Goal: Task Accomplishment & Management: Manage account settings

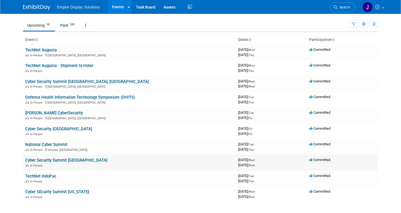
scroll to position [13, 0]
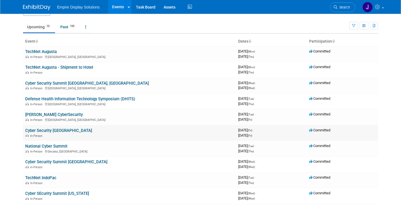
click at [43, 129] on link "Cyber Security [GEOGRAPHIC_DATA]" at bounding box center [58, 130] width 67 height 5
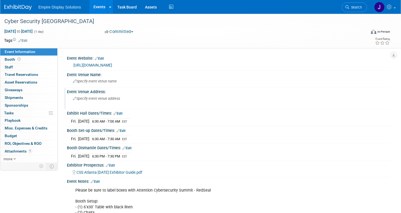
scroll to position [0, 0]
click at [23, 81] on span "Asset Reservations 0" at bounding box center [21, 82] width 33 height 4
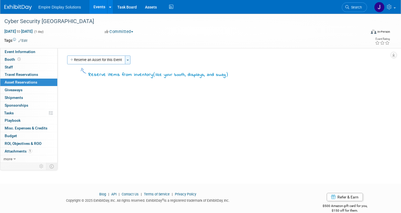
click at [129, 59] on button "Toggle Dropdown" at bounding box center [127, 59] width 5 height 9
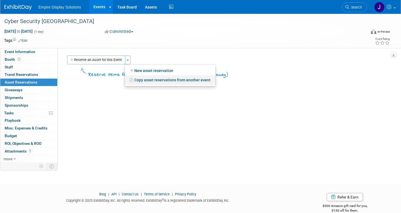
click at [146, 81] on link "Copy asset reservations from another event" at bounding box center [170, 79] width 91 height 9
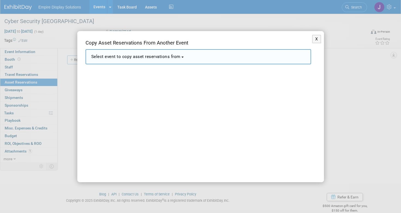
click at [184, 56] on button "Select event to copy asset reservations from" at bounding box center [199, 56] width 226 height 15
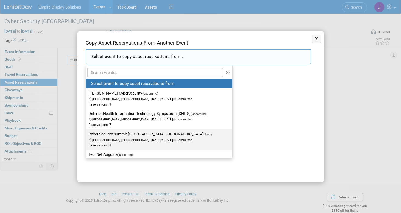
click at [126, 136] on label "Cyber Security Summit [GEOGRAPHIC_DATA], [GEOGRAPHIC_DATA] (Past) [GEOGRAPHIC_D…" at bounding box center [158, 139] width 139 height 18
click at [87, 136] on input "Cyber Security Summit [GEOGRAPHIC_DATA], [GEOGRAPHIC_DATA] (Past) [GEOGRAPHIC_D…" at bounding box center [85, 134] width 4 height 4
select select "11141992"
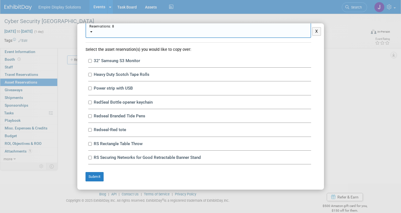
scroll to position [31, 0]
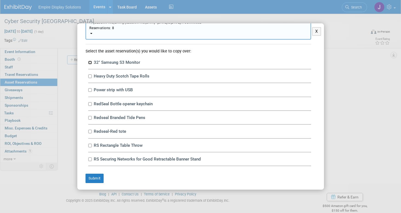
click at [91, 62] on input "32" Samsung S3 Monitor" at bounding box center [90, 63] width 4 height 4
checkbox input "true"
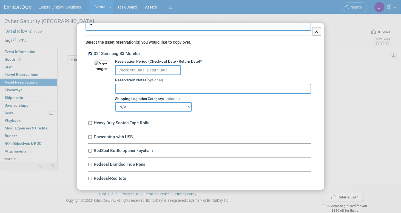
scroll to position [44, 0]
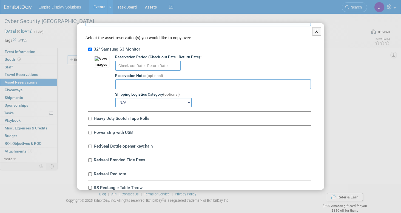
click at [150, 64] on input "text" at bounding box center [148, 66] width 66 height 10
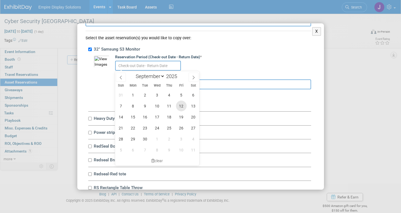
click at [182, 106] on span "12" at bounding box center [181, 105] width 11 height 11
type input "[DATE]"
click at [181, 105] on span "12" at bounding box center [181, 105] width 11 height 11
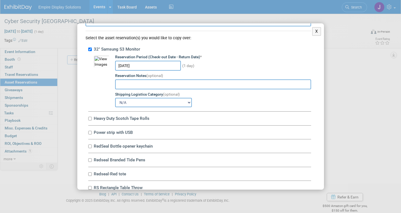
click at [157, 87] on input "text" at bounding box center [213, 84] width 196 height 10
click at [189, 101] on select "N/A Advance Warehouse Direct Shipment Other" at bounding box center [153, 102] width 77 height 9
select select "3"
click at [115, 98] on select "N/A Advance Warehouse Direct Shipment Other" at bounding box center [153, 102] width 77 height 9
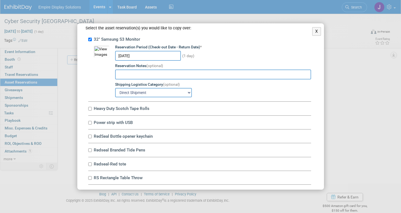
scroll to position [58, 0]
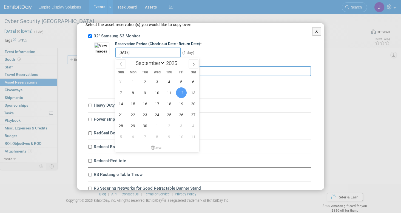
click at [168, 51] on input "[DATE]" at bounding box center [148, 52] width 66 height 10
click at [134, 102] on span "15" at bounding box center [133, 103] width 11 height 11
type input "[DATE]"
click at [134, 104] on span "15" at bounding box center [133, 103] width 11 height 11
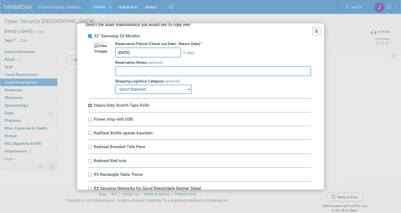
click at [91, 105] on input "Heavy Duty Scotch Tape Rolls" at bounding box center [90, 105] width 4 height 4
checkbox input "true"
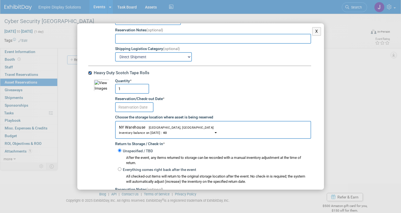
scroll to position [95, 0]
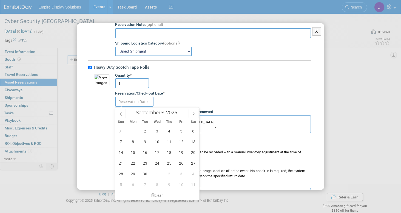
click at [131, 102] on input "text" at bounding box center [134, 102] width 38 height 10
click at [133, 150] on span "15" at bounding box center [133, 152] width 11 height 11
type input "[DATE]"
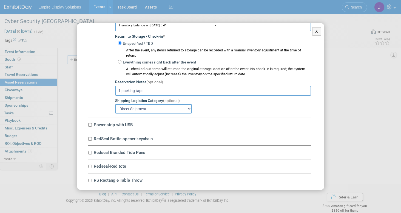
scroll to position [203, 0]
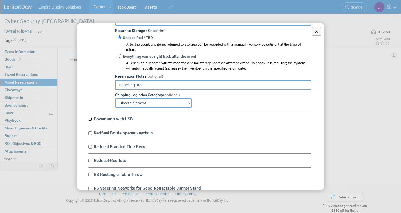
click at [92, 119] on input "Power strip with USB" at bounding box center [90, 119] width 4 height 4
checkbox input "true"
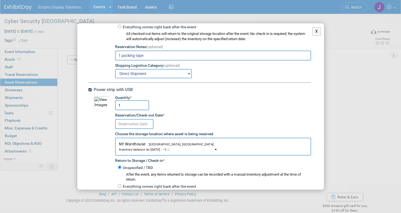
scroll to position [233, 0]
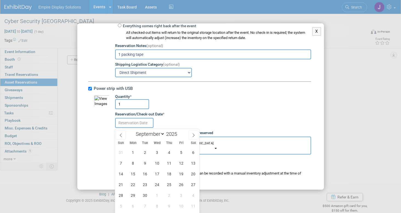
click at [141, 122] on input "text" at bounding box center [134, 123] width 38 height 10
click at [133, 172] on span "15" at bounding box center [133, 173] width 11 height 11
type input "[DATE]"
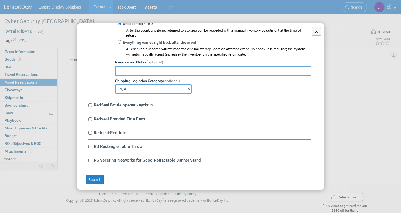
scroll to position [377, 0]
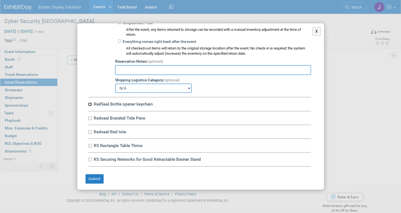
click at [90, 105] on input "RedSeal Bottle opener keychain" at bounding box center [90, 104] width 4 height 4
checkbox input "true"
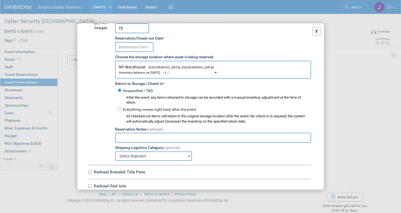
scroll to position [469, 0]
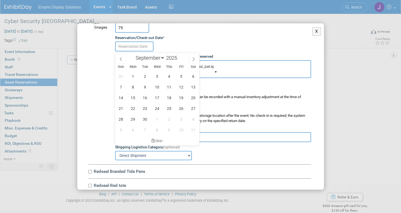
click at [141, 47] on input "text" at bounding box center [134, 46] width 38 height 10
click at [134, 98] on span "15" at bounding box center [133, 97] width 11 height 11
type input "[DATE]"
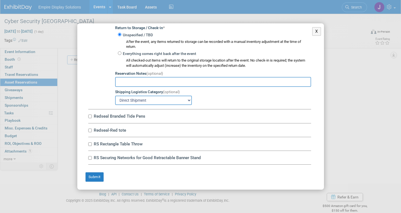
scroll to position [525, 0]
click at [90, 115] on input "Redseal Branded Tide Pens" at bounding box center [90, 116] width 4 height 4
checkbox input "true"
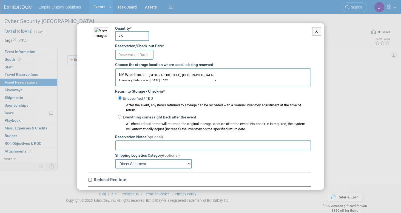
scroll to position [608, 0]
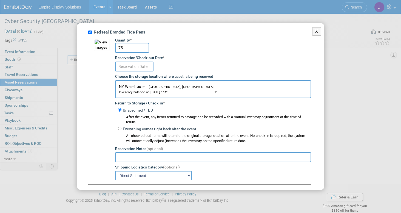
click at [146, 66] on input "text" at bounding box center [134, 66] width 38 height 10
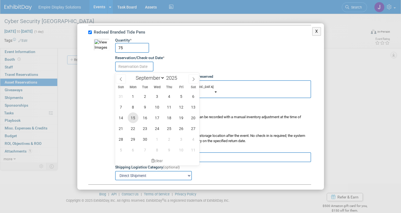
click at [133, 117] on span "15" at bounding box center [133, 117] width 11 height 11
type input "[DATE]"
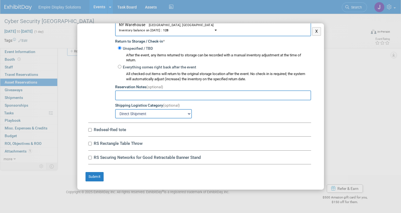
scroll to position [9, 0]
click at [90, 129] on input "Redseal-Red tote" at bounding box center [90, 130] width 4 height 4
checkbox input "true"
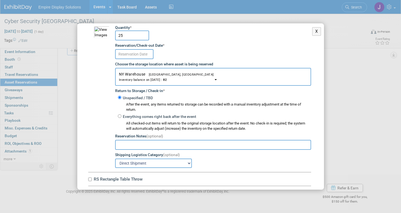
scroll to position [780, 0]
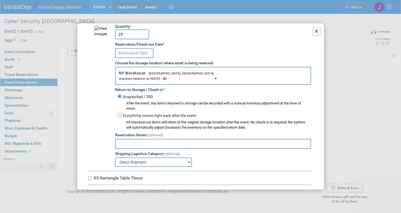
click at [132, 55] on input "text" at bounding box center [134, 53] width 38 height 10
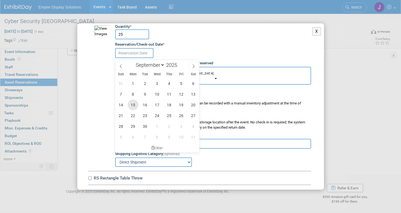
click at [132, 101] on span "15" at bounding box center [133, 104] width 11 height 11
type input "[DATE]"
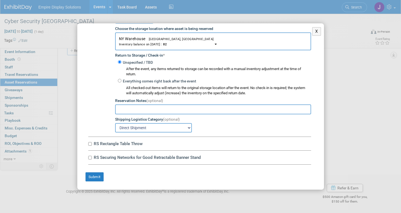
scroll to position [816, 0]
click at [90, 143] on input "RS Rectangle Table Throw" at bounding box center [90, 144] width 4 height 4
checkbox input "true"
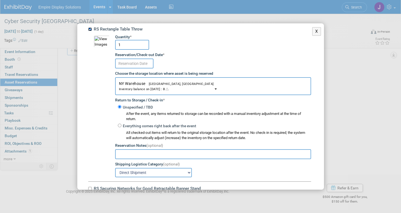
scroll to position [930, 0]
click at [143, 63] on input "text" at bounding box center [134, 63] width 38 height 10
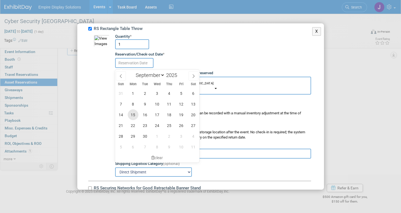
click at [132, 113] on span "15" at bounding box center [133, 114] width 11 height 11
type input "[DATE]"
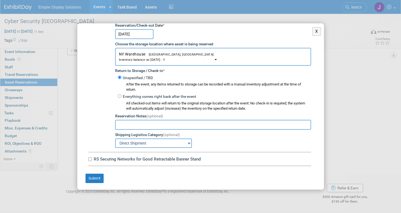
scroll to position [962, 0]
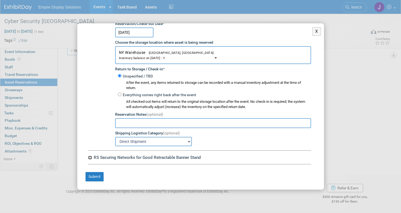
click at [91, 156] on input "RS Securing Networks for Good Retractable Banner Stand" at bounding box center [90, 158] width 4 height 4
checkbox input "true"
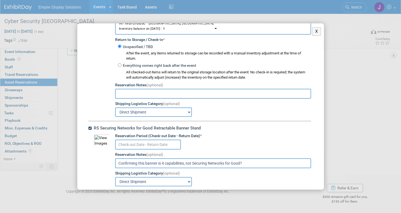
scroll to position [1017, 0]
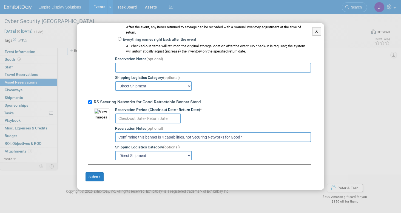
click at [128, 120] on input "text" at bounding box center [148, 118] width 66 height 10
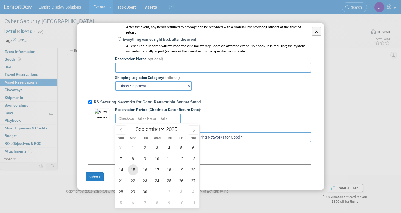
click at [131, 171] on span "15" at bounding box center [133, 169] width 11 height 11
type input "[DATE]"
click at [132, 171] on span "15" at bounding box center [133, 169] width 11 height 11
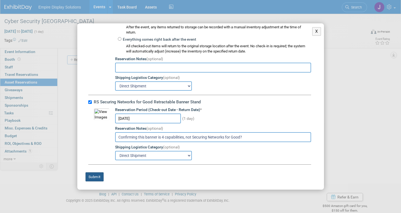
click at [95, 176] on button "Submit" at bounding box center [95, 176] width 18 height 9
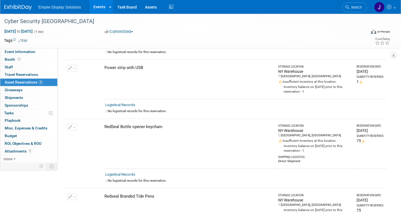
scroll to position [0, 0]
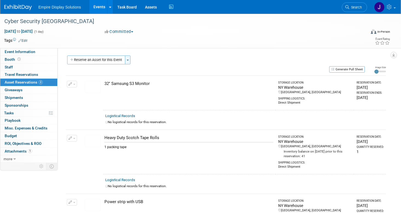
click at [129, 60] on span "button" at bounding box center [128, 60] width 2 height 1
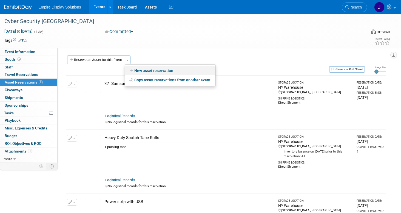
click at [143, 70] on link "New asset reservation" at bounding box center [170, 70] width 91 height 9
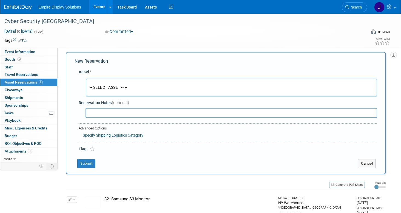
scroll to position [5, 0]
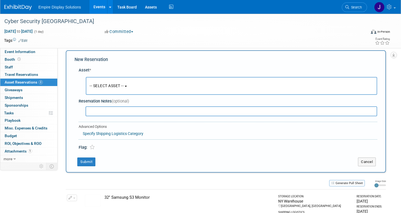
click at [133, 84] on button "-- SELECT ASSET --" at bounding box center [232, 86] width 292 height 18
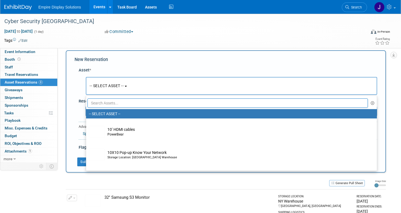
click at [128, 103] on input "text" at bounding box center [228, 102] width 281 height 9
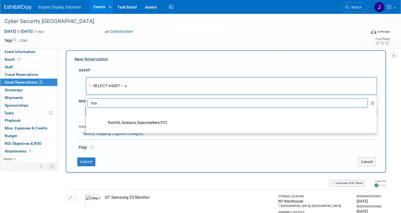
click at [110, 101] on input "too" at bounding box center [228, 102] width 281 height 9
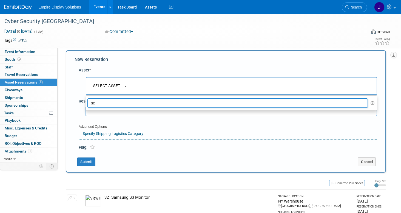
type input "s"
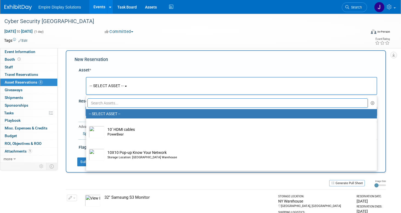
click at [74, 107] on div "New Reservation Asset * -- SELECT ASSET -- <table style='display: inline-block;…" at bounding box center [226, 111] width 320 height 122
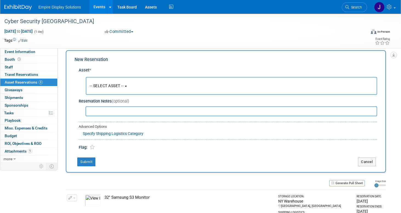
click at [118, 114] on input "text" at bounding box center [232, 111] width 292 height 10
click at [90, 162] on button "Submit" at bounding box center [86, 161] width 18 height 9
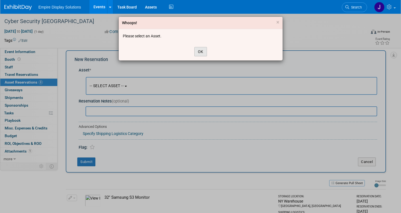
click at [203, 52] on button "OK" at bounding box center [200, 51] width 13 height 9
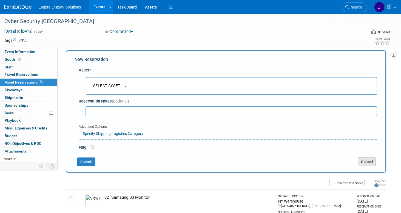
click at [372, 161] on button "Cancel" at bounding box center [367, 161] width 18 height 9
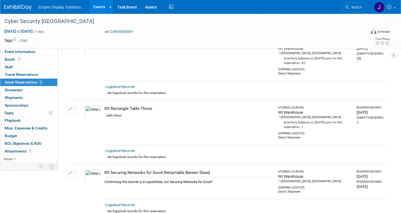
scroll to position [411, 0]
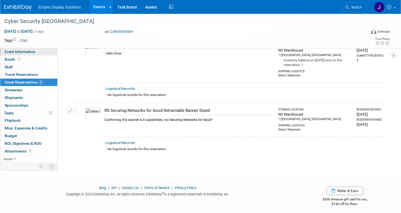
click at [28, 52] on span "Event Information" at bounding box center [20, 51] width 31 height 4
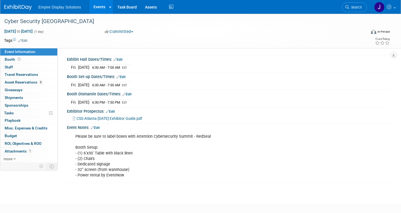
scroll to position [53, 0]
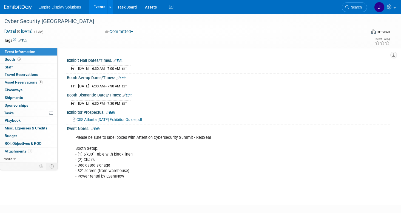
click at [133, 32] on span "button" at bounding box center [132, 31] width 2 height 1
click at [130, 38] on link "Committed" at bounding box center [124, 41] width 43 height 8
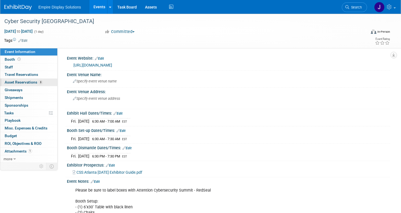
click at [19, 82] on span "Asset Reservations 8" at bounding box center [24, 82] width 38 height 4
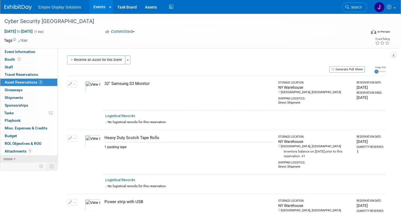
click at [12, 157] on span "more" at bounding box center [8, 158] width 9 height 4
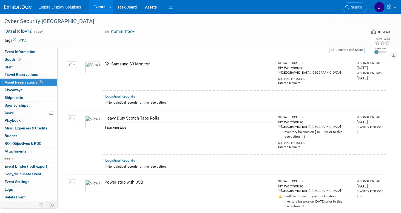
scroll to position [20, 0]
click at [24, 40] on link "Edit" at bounding box center [22, 41] width 9 height 4
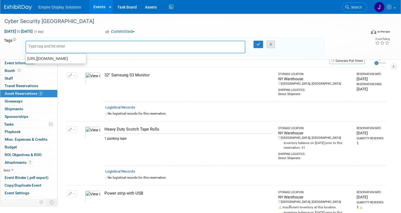
click at [272, 45] on button "X" at bounding box center [271, 45] width 9 height 8
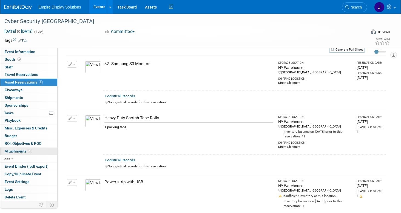
click at [17, 150] on span "Attachments 1" at bounding box center [18, 151] width 27 height 4
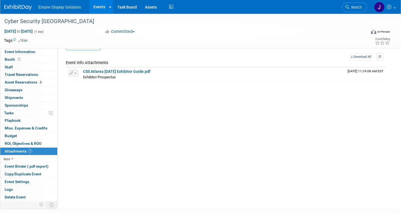
scroll to position [0, 0]
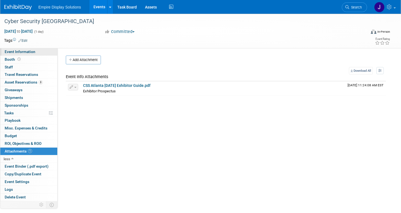
click at [25, 49] on span "Event Information" at bounding box center [20, 51] width 31 height 4
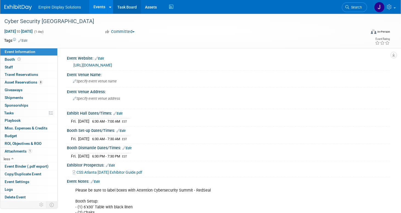
click at [123, 8] on link "Task Board" at bounding box center [127, 7] width 28 height 14
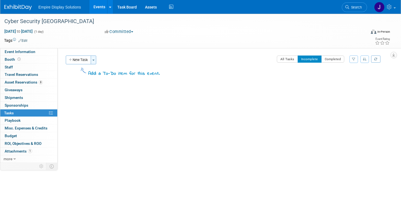
click at [96, 61] on button "Toggle Dropdown" at bounding box center [93, 59] width 5 height 9
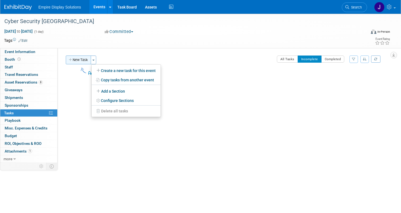
click at [74, 60] on button "New Task" at bounding box center [78, 59] width 25 height 9
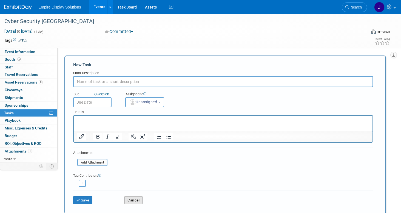
click at [132, 199] on button "Cancel" at bounding box center [134, 200] width 18 height 8
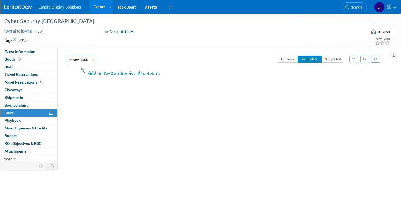
drag, startPoint x: 3, startPoint y: 20, endPoint x: 56, endPoint y: 31, distance: 53.7
click at [56, 31] on div "Cyber Security Atlanta Sep 19, 2025 to Sep 19, 2025 (1 day) Sep 19, 2025 to Sep…" at bounding box center [200, 31] width 401 height 34
copy div "Cyber Security Atlanta Sep 19, 2025 to Sep 19, 2025"
